Goal: Task Accomplishment & Management: Use online tool/utility

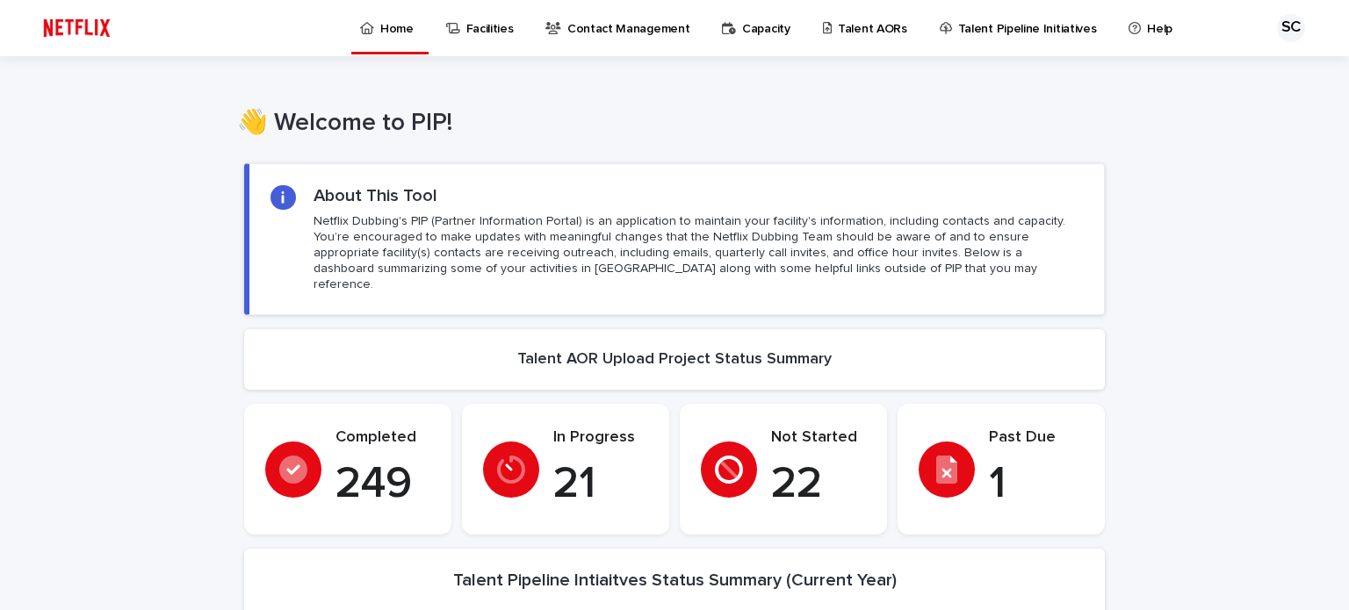
click at [861, 25] on p "Talent AORs" at bounding box center [872, 18] width 69 height 37
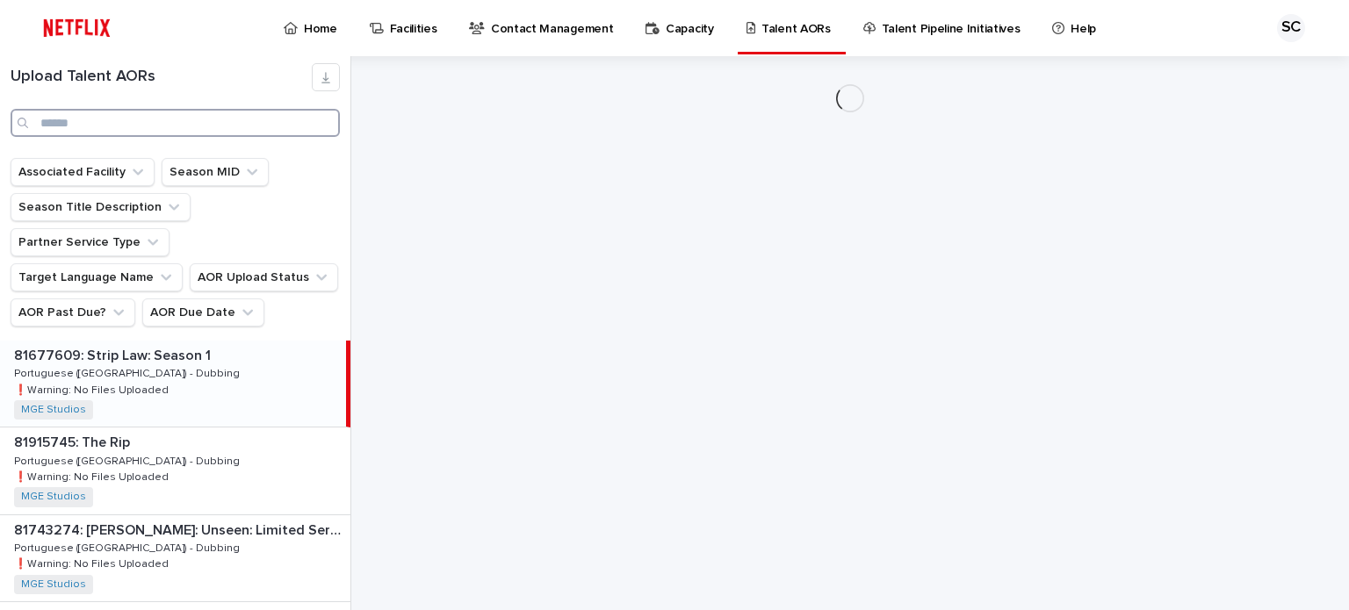
click at [140, 126] on input "Search" at bounding box center [175, 123] width 329 height 28
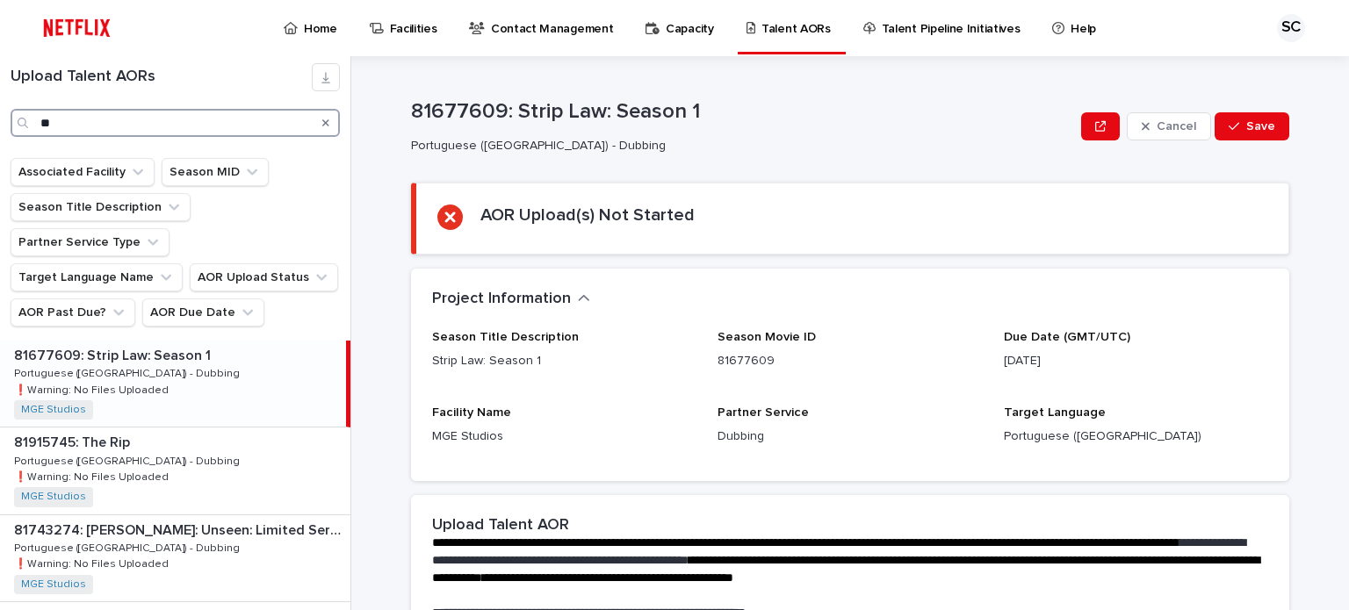
type input "**"
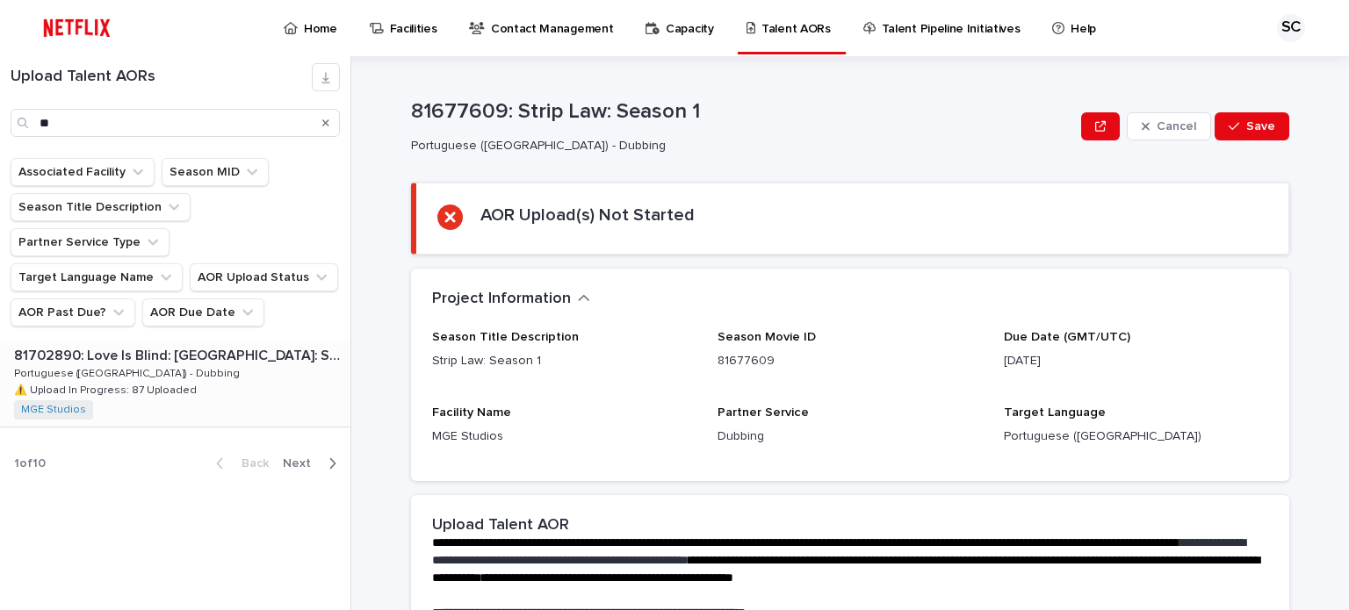
click at [270, 341] on div "81702890: Love Is Blind: [GEOGRAPHIC_DATA]: Season 2 81702890: Love Is Blind: […" at bounding box center [175, 384] width 350 height 86
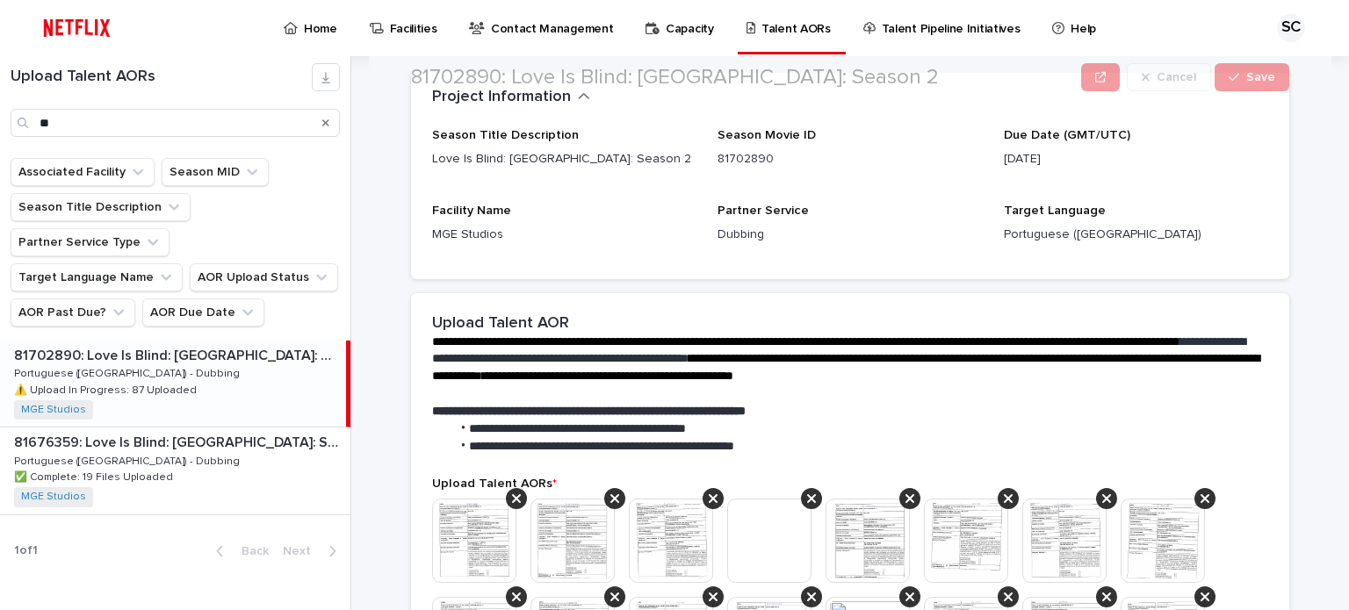
scroll to position [263, 0]
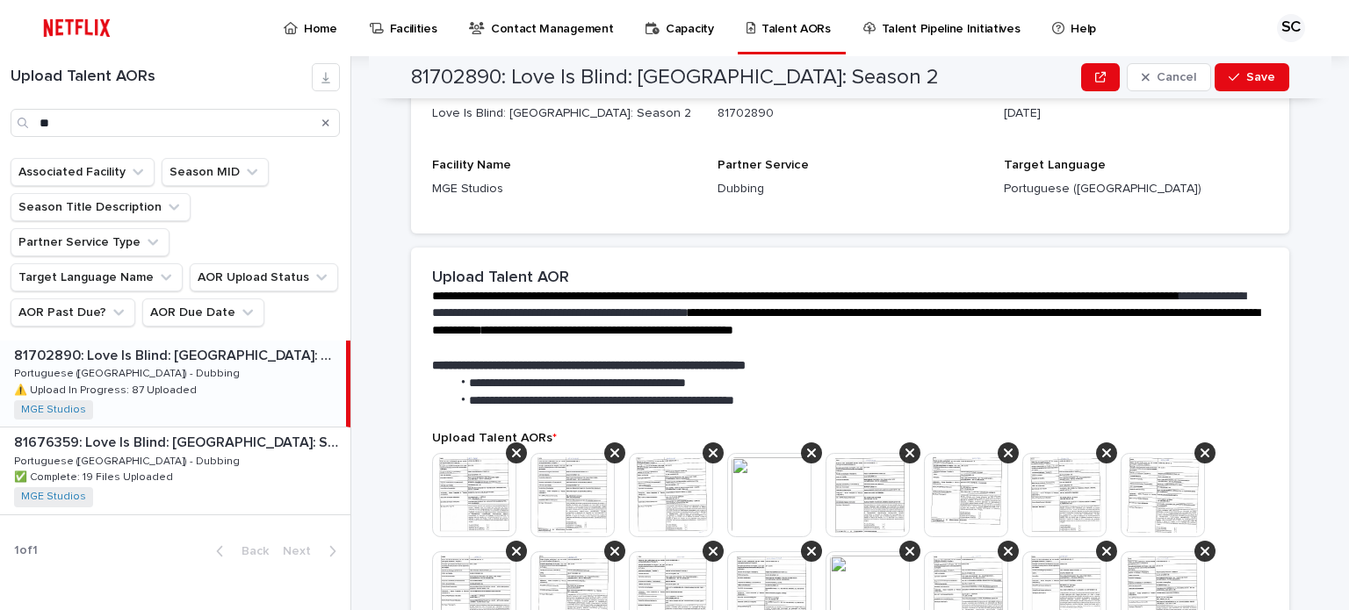
click at [1284, 313] on div "**********" at bounding box center [860, 333] width 976 height 554
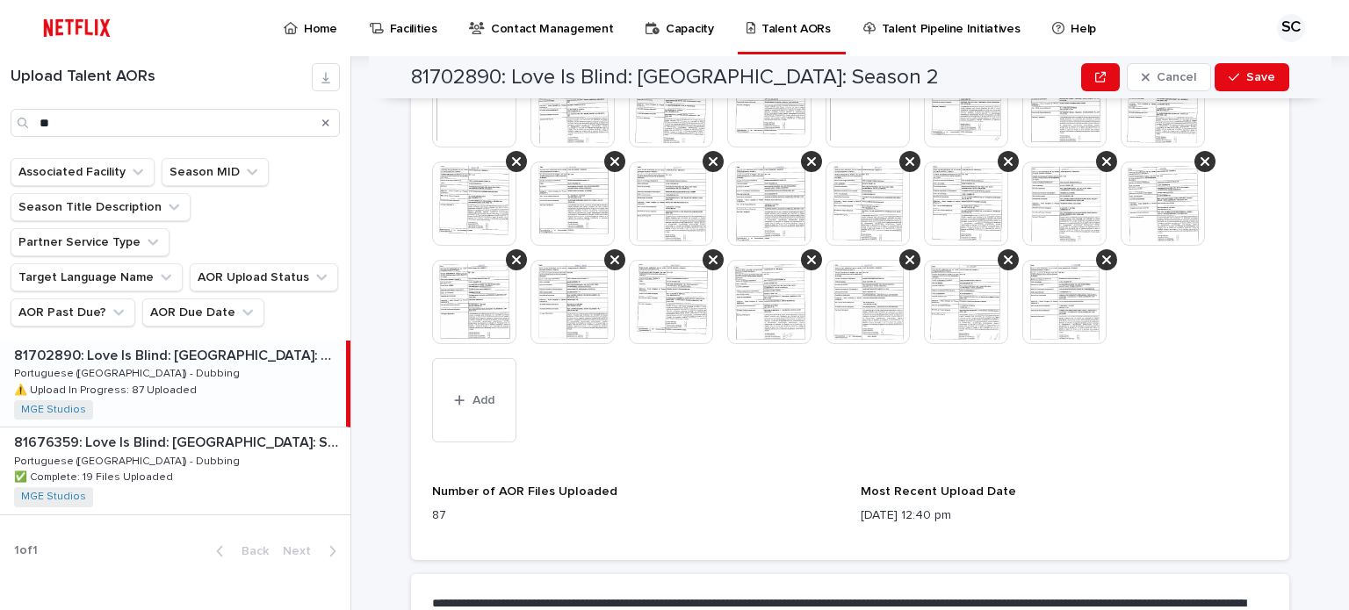
scroll to position [1668, 0]
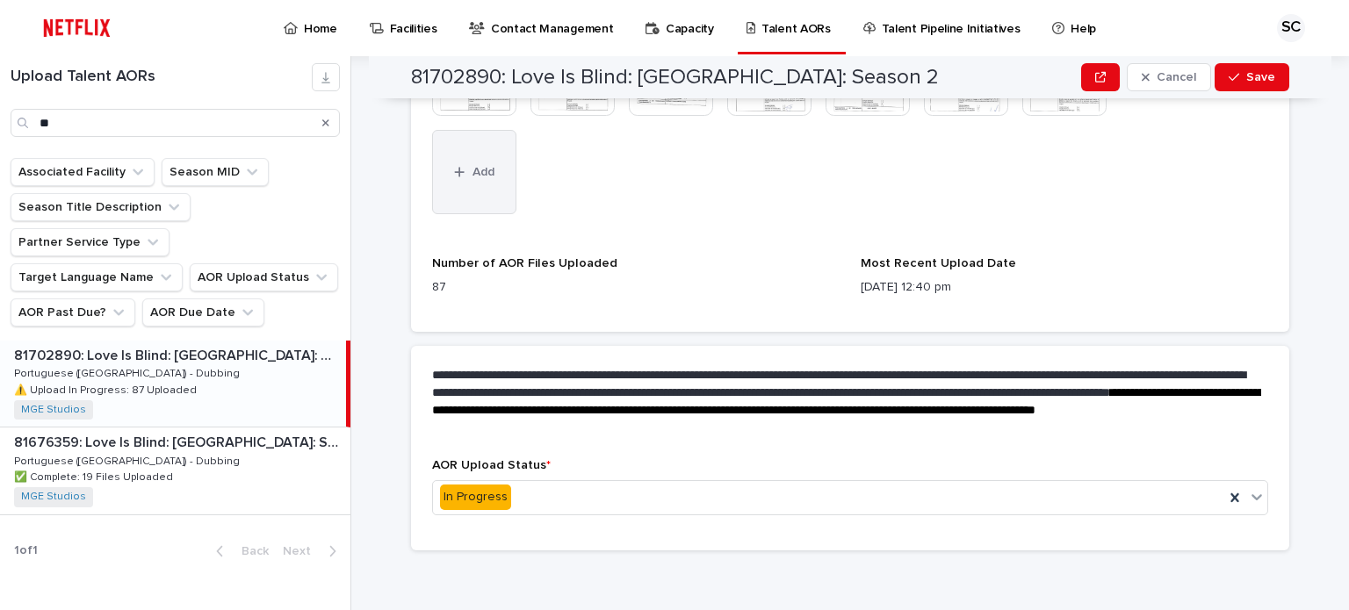
click at [484, 178] on button "Add" at bounding box center [474, 172] width 84 height 84
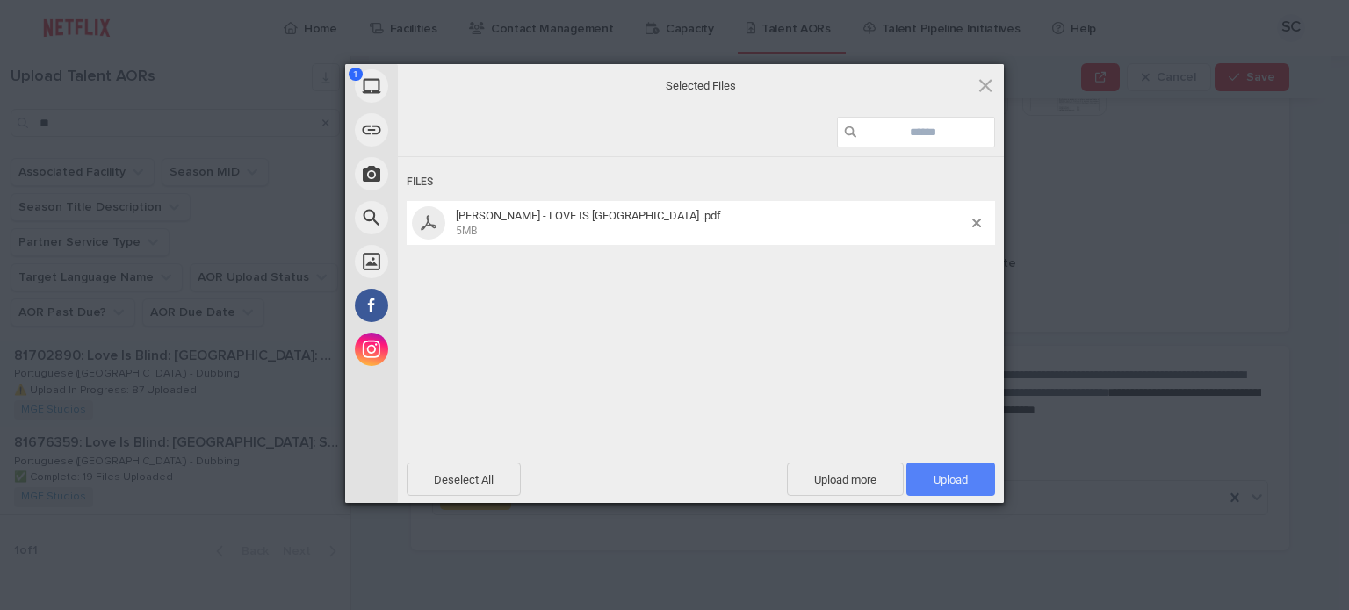
click at [939, 483] on span "Upload 1" at bounding box center [950, 479] width 34 height 13
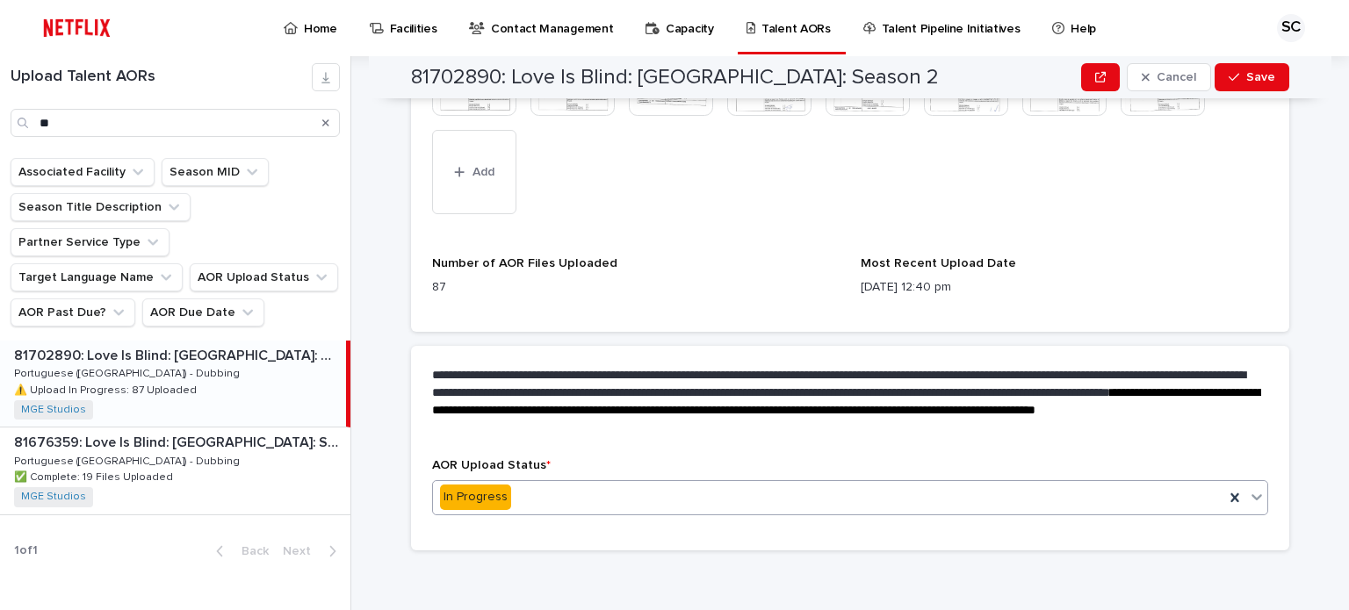
click at [626, 497] on div "In Progress" at bounding box center [828, 497] width 791 height 29
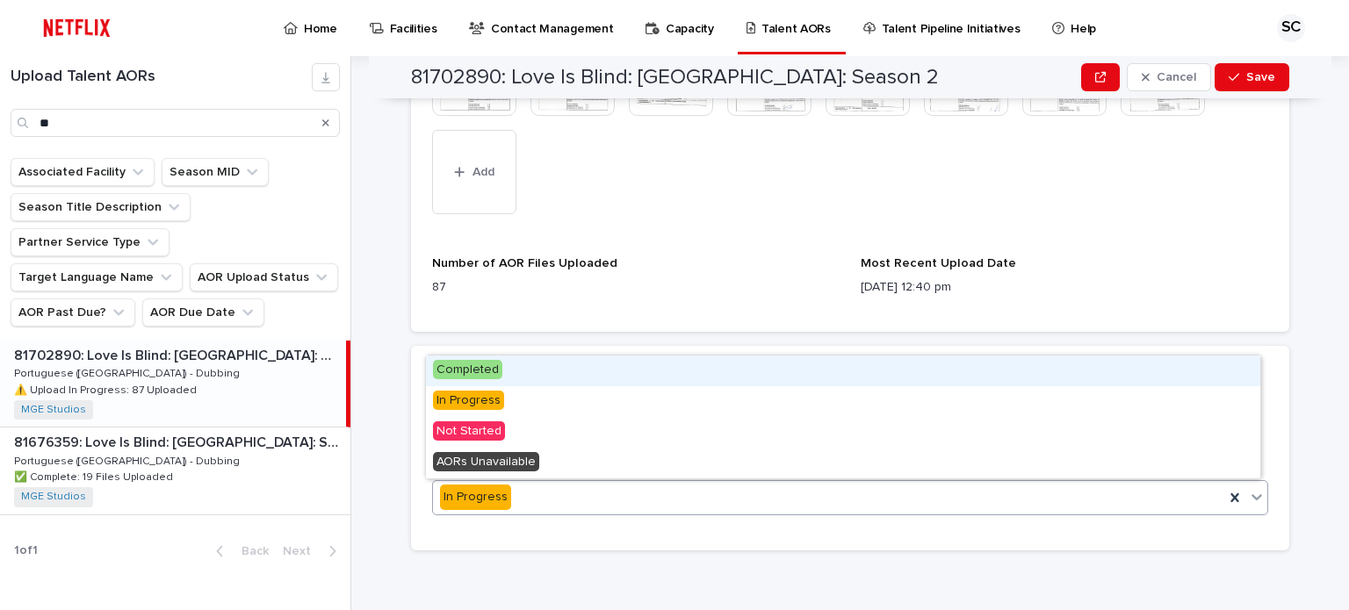
click at [619, 365] on div "Completed" at bounding box center [843, 371] width 834 height 31
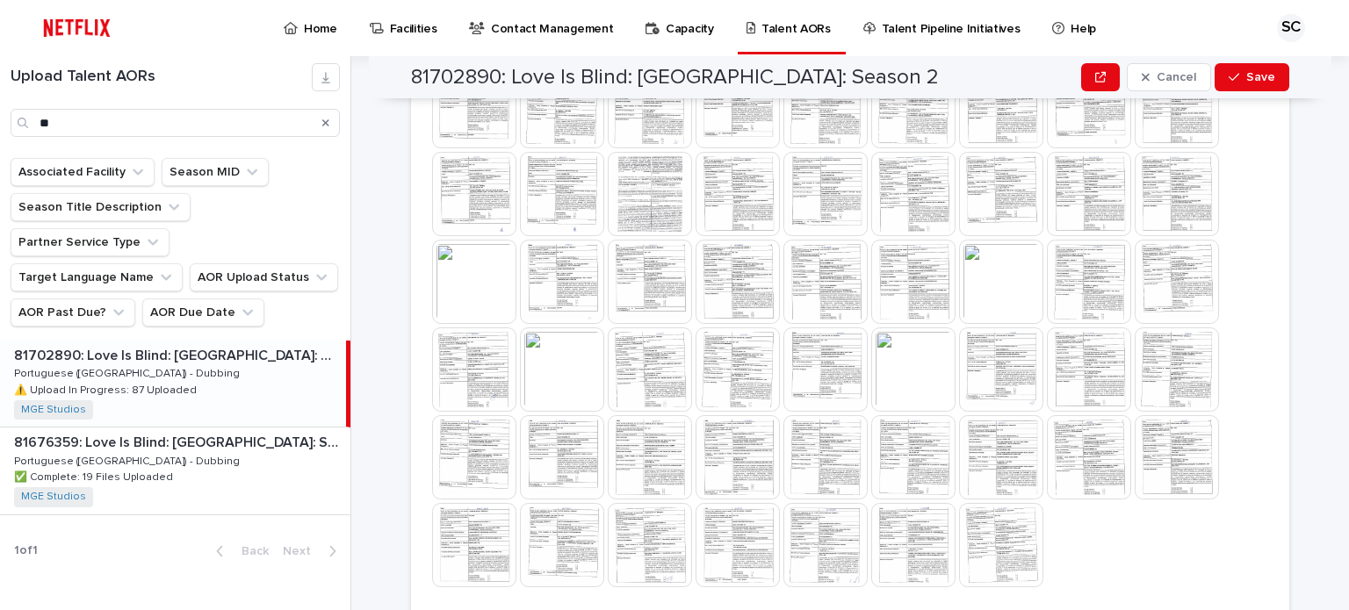
scroll to position [917, 0]
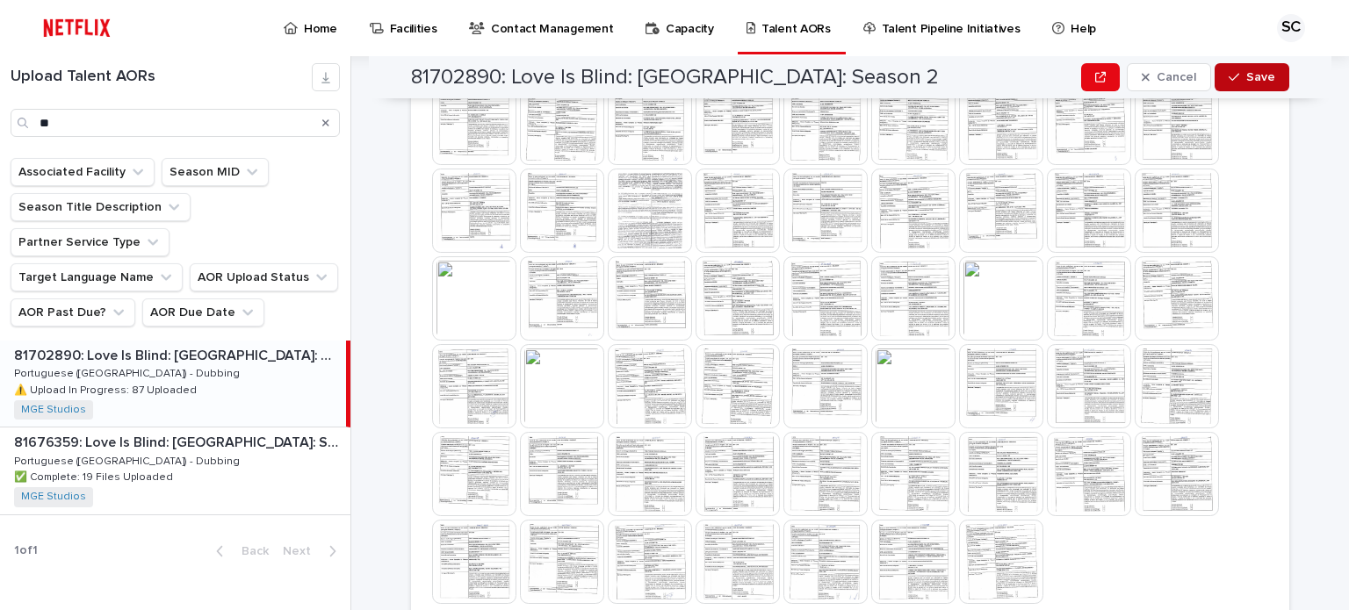
click at [1265, 81] on span "Save" at bounding box center [1260, 77] width 29 height 12
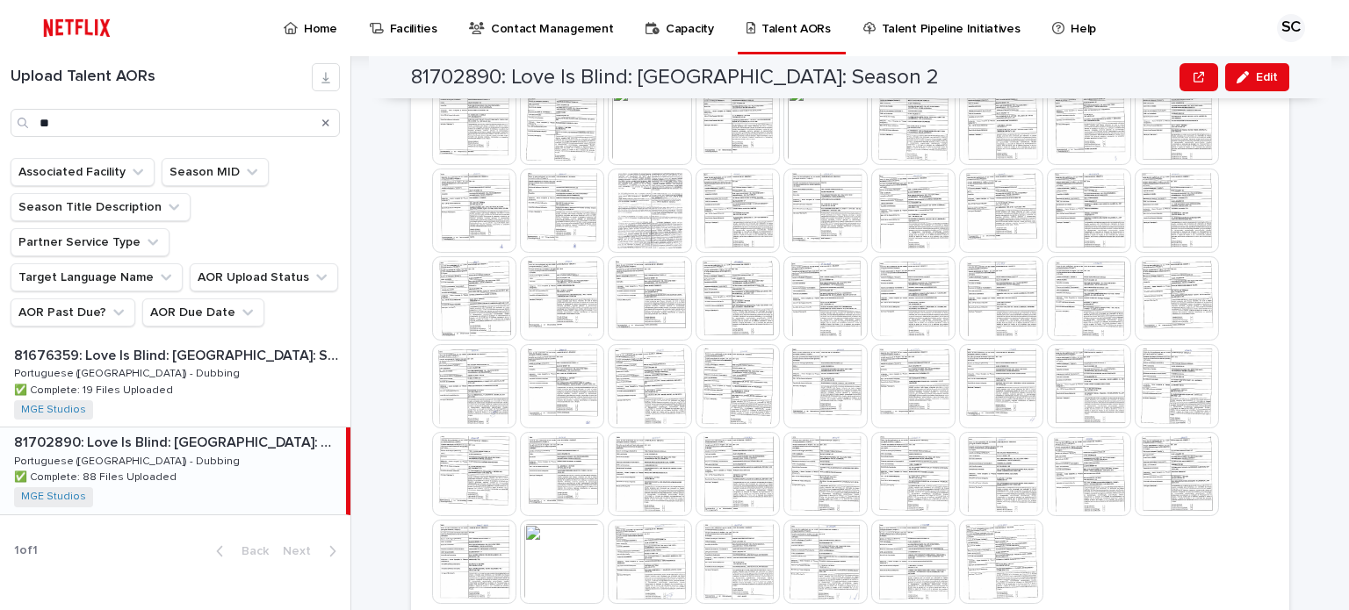
click at [336, 27] on div "Home" at bounding box center [313, 18] width 63 height 37
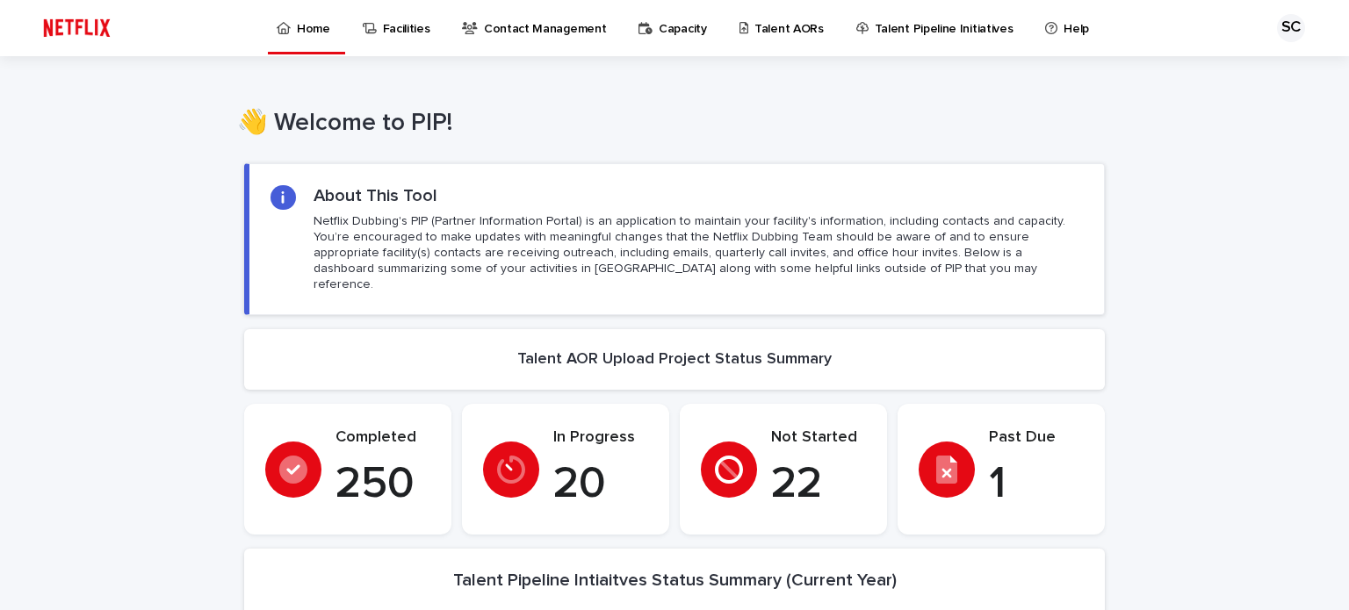
click at [758, 26] on p "Talent AORs" at bounding box center [788, 18] width 69 height 37
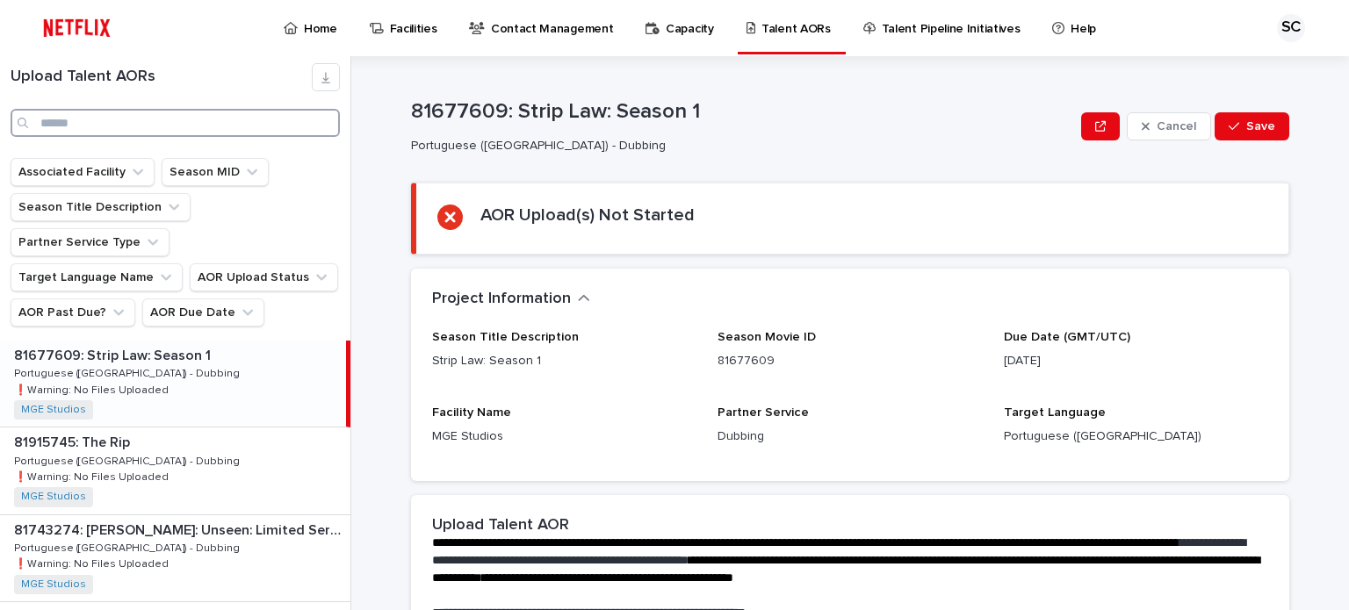
click at [135, 120] on input "Search" at bounding box center [175, 123] width 329 height 28
type input "***"
